Goal: Task Accomplishment & Management: Use online tool/utility

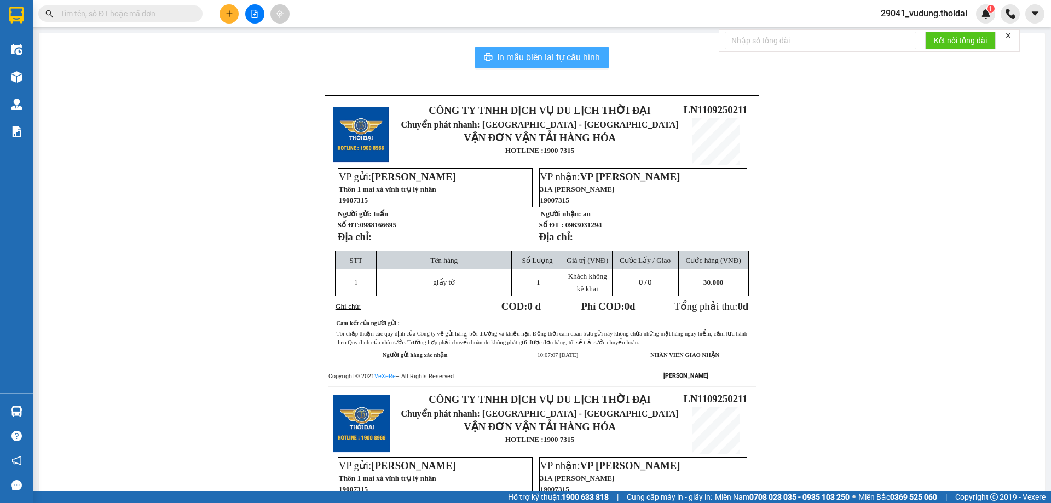
click at [537, 62] on span "In mẫu biên lai tự cấu hình" at bounding box center [548, 57] width 103 height 14
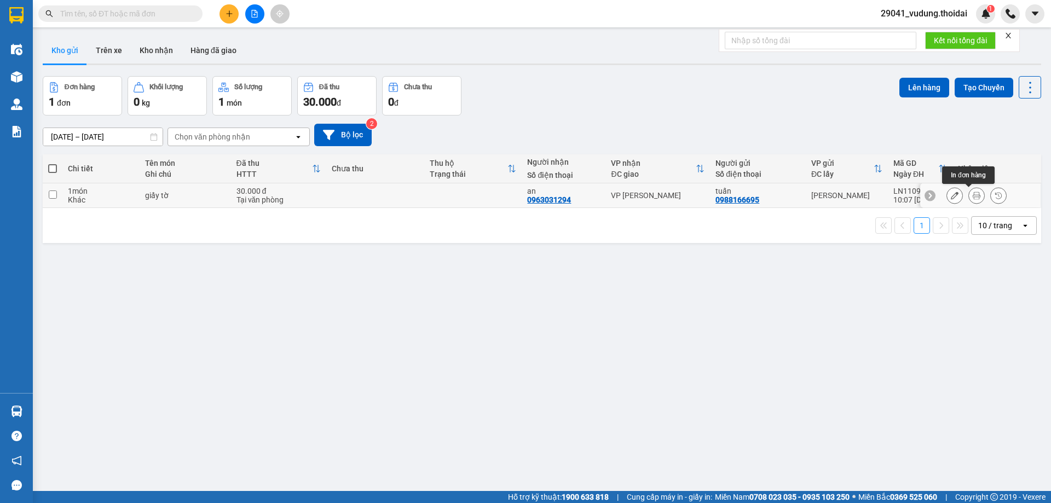
click at [974, 198] on button at bounding box center [976, 195] width 15 height 19
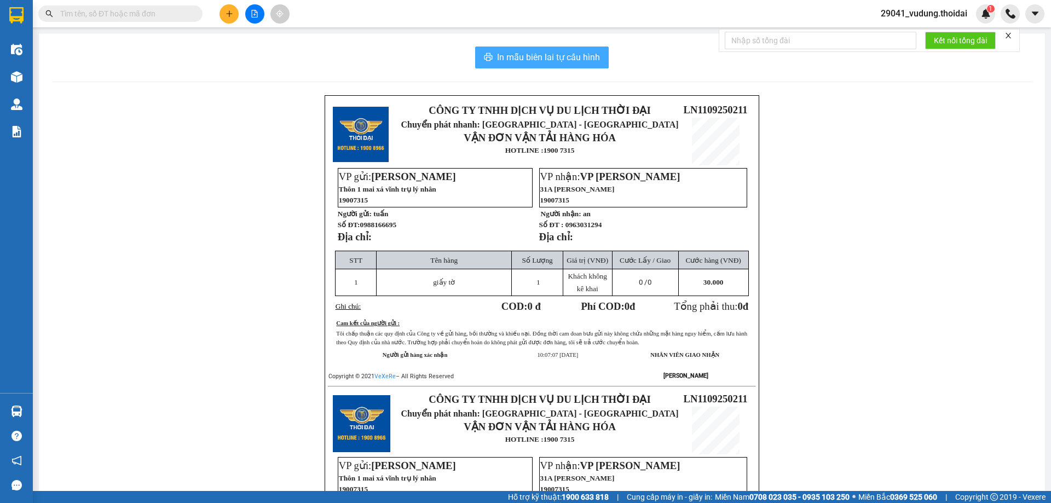
click at [560, 62] on span "In mẫu biên lai tự cấu hình" at bounding box center [548, 57] width 103 height 14
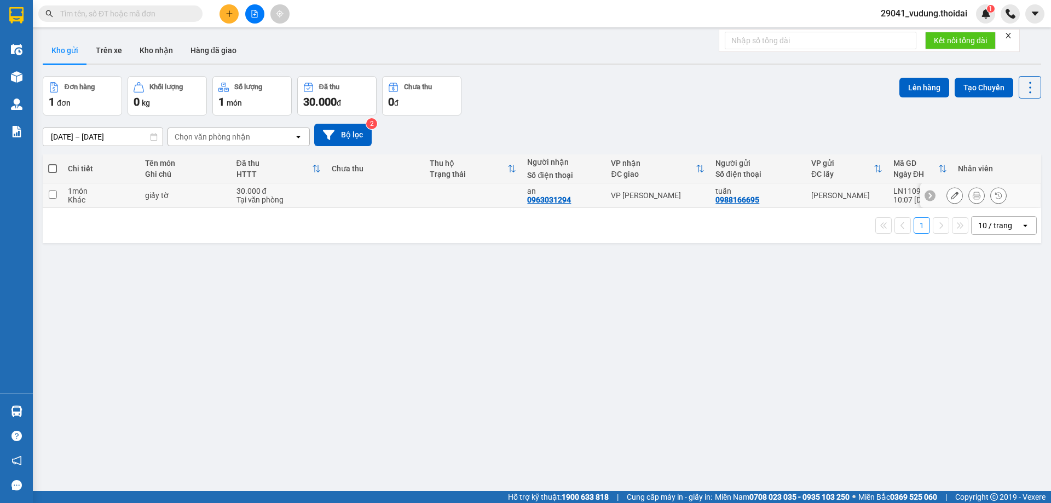
click at [972, 198] on icon at bounding box center [976, 196] width 8 height 8
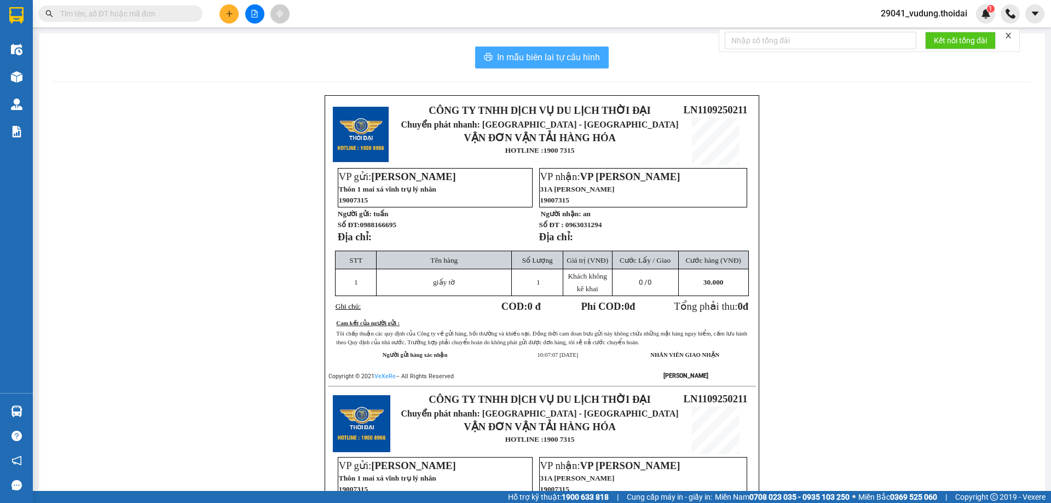
click at [554, 56] on span "In mẫu biên lai tự cấu hình" at bounding box center [548, 57] width 103 height 14
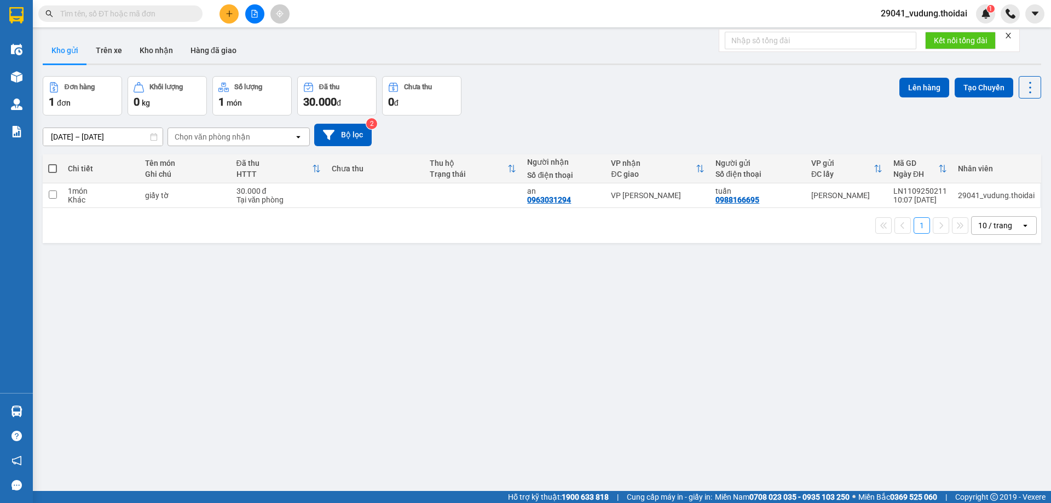
click at [171, 14] on input "text" at bounding box center [124, 14] width 129 height 12
paste input "0987525678"
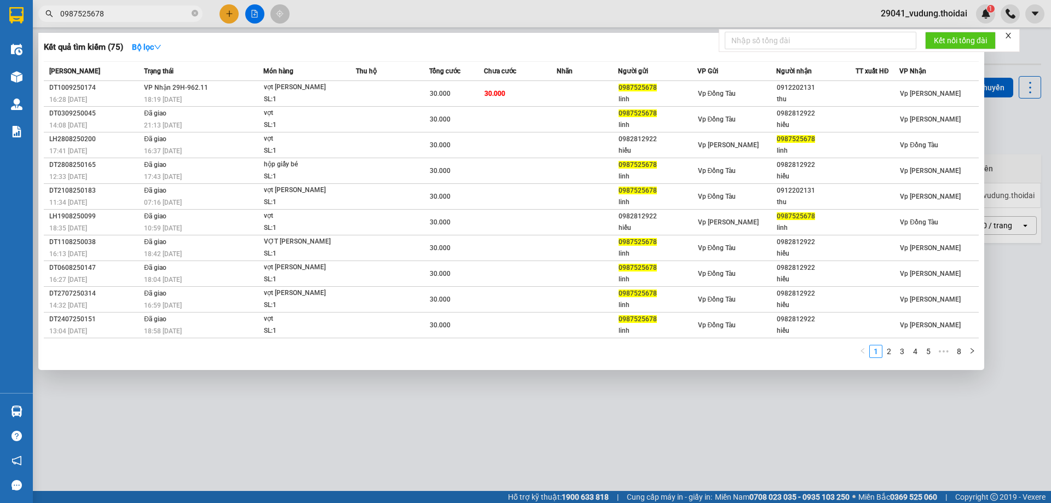
type input "0987525678"
click at [350, 415] on div at bounding box center [525, 251] width 1051 height 503
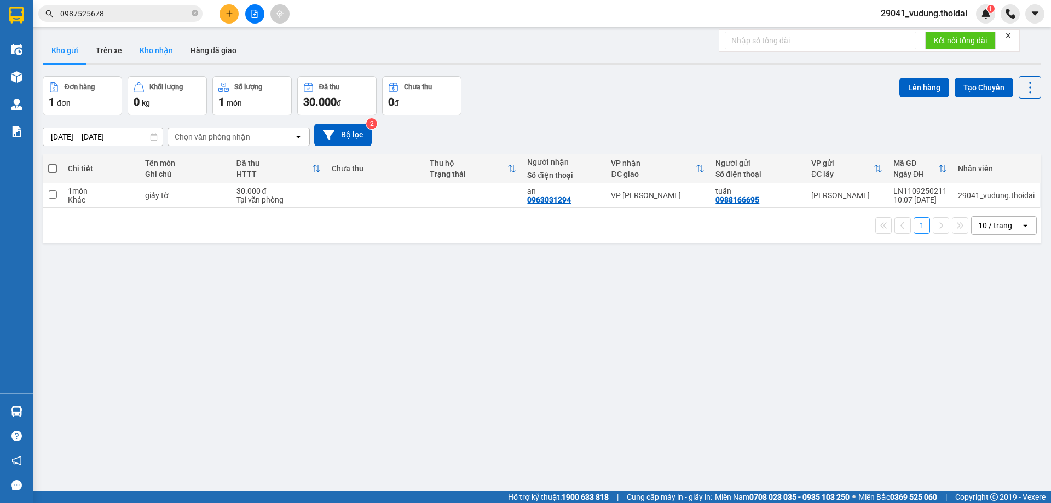
click at [154, 49] on button "Kho nhận" at bounding box center [156, 50] width 51 height 26
